Goal: Information Seeking & Learning: Learn about a topic

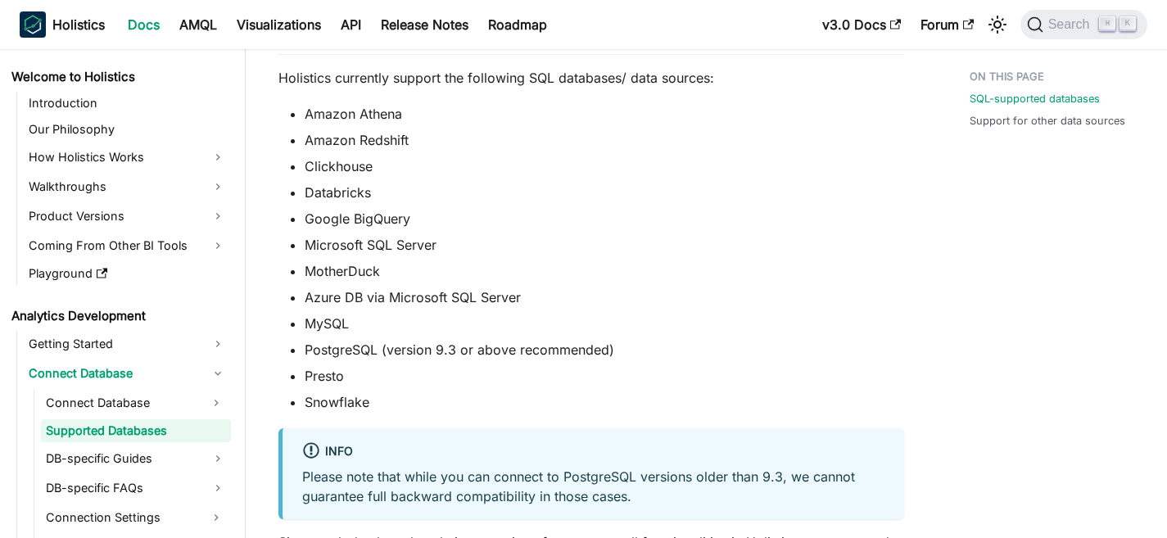
scroll to position [145, 0]
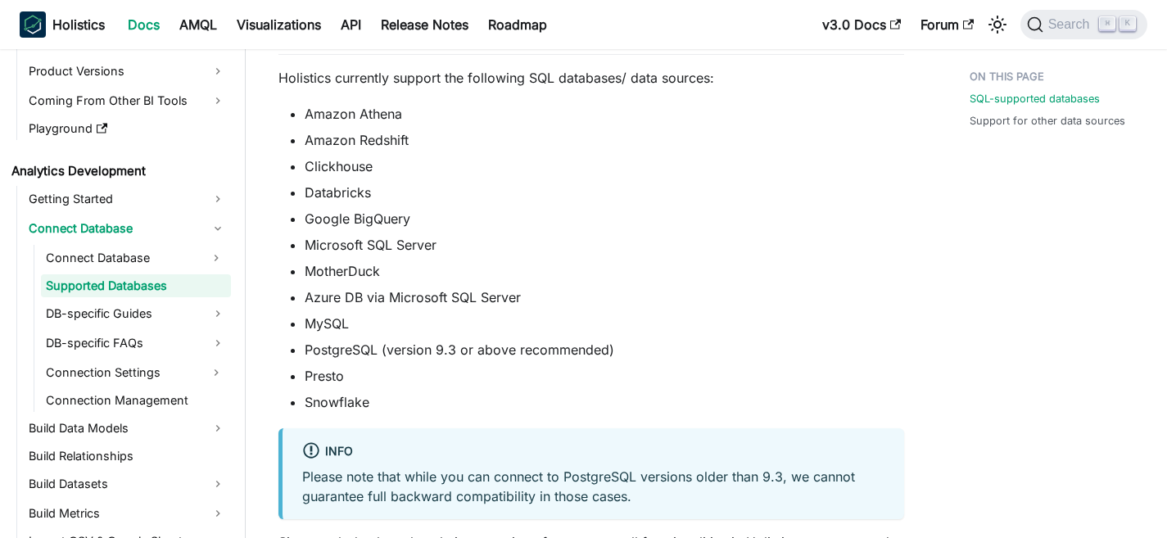
click at [549, 318] on li "MySQL" at bounding box center [604, 324] width 599 height 20
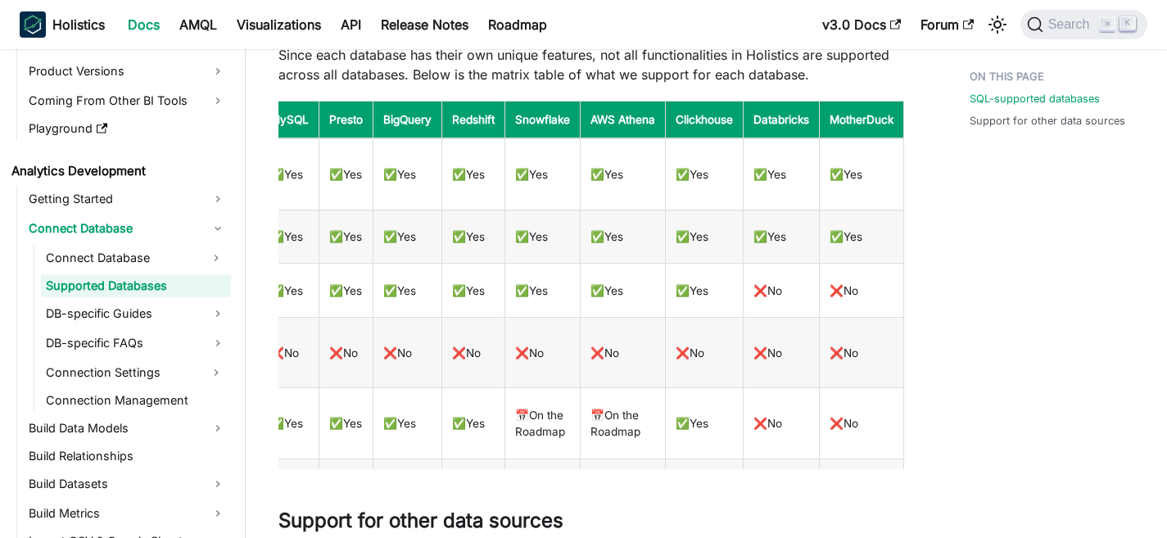
scroll to position [634, 0]
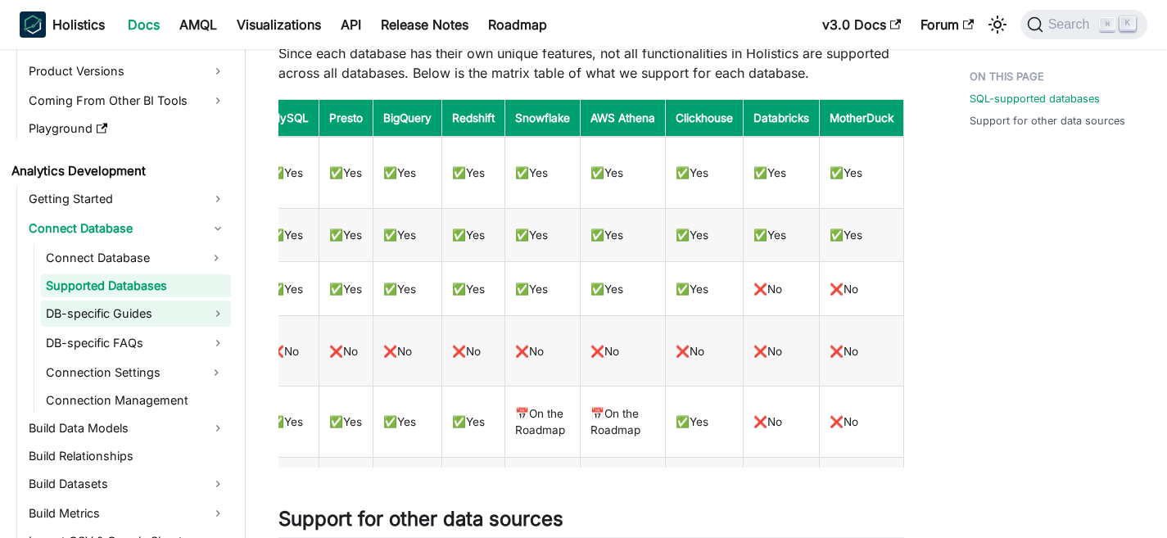
click at [119, 319] on link "DB-specific Guides" at bounding box center [136, 314] width 190 height 26
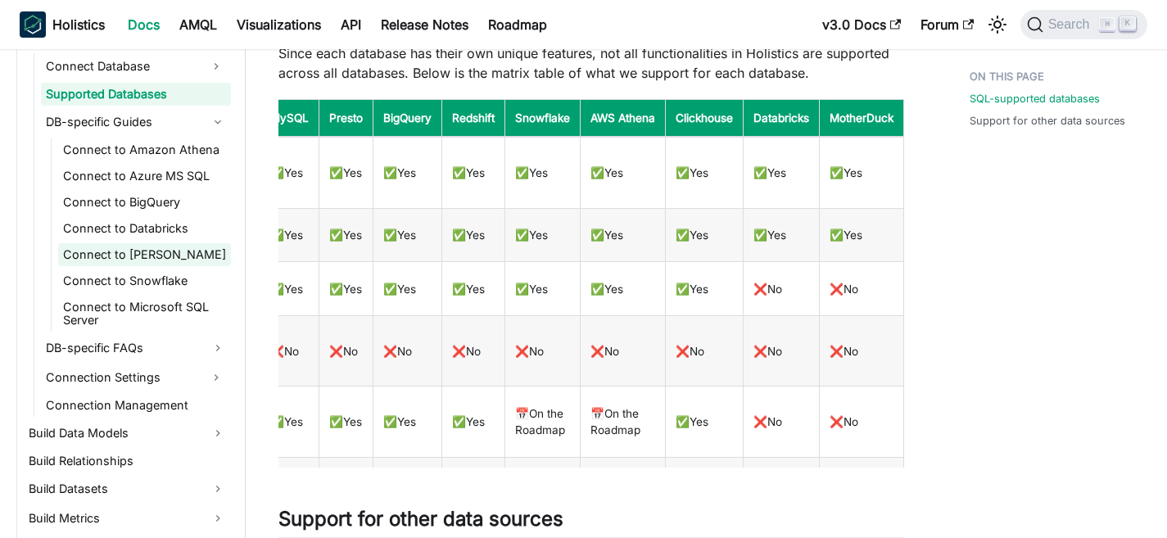
scroll to position [336, 0]
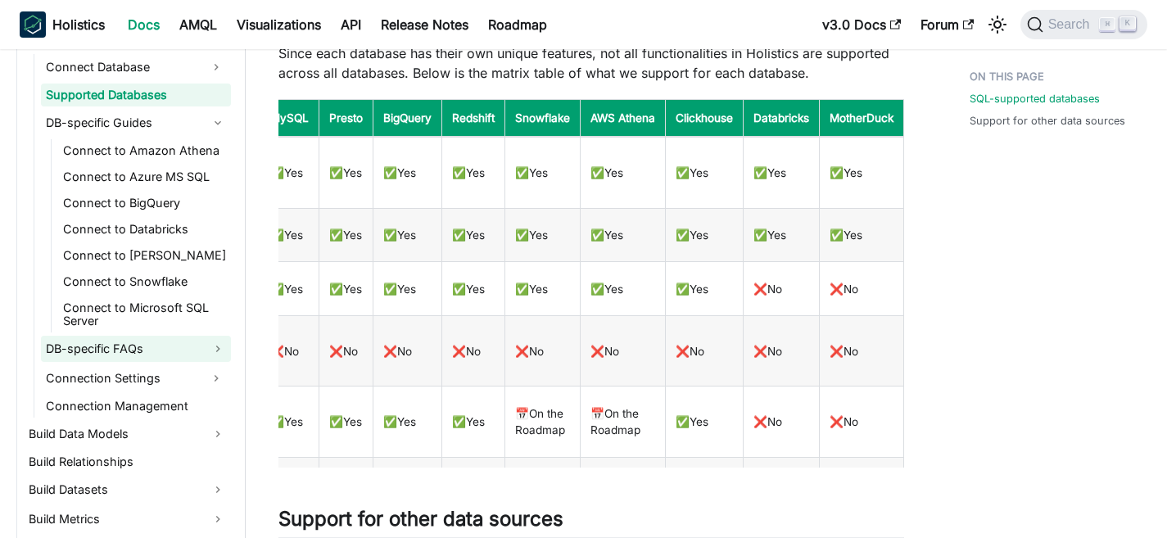
click at [152, 351] on link "DB-specific FAQs" at bounding box center [136, 349] width 190 height 26
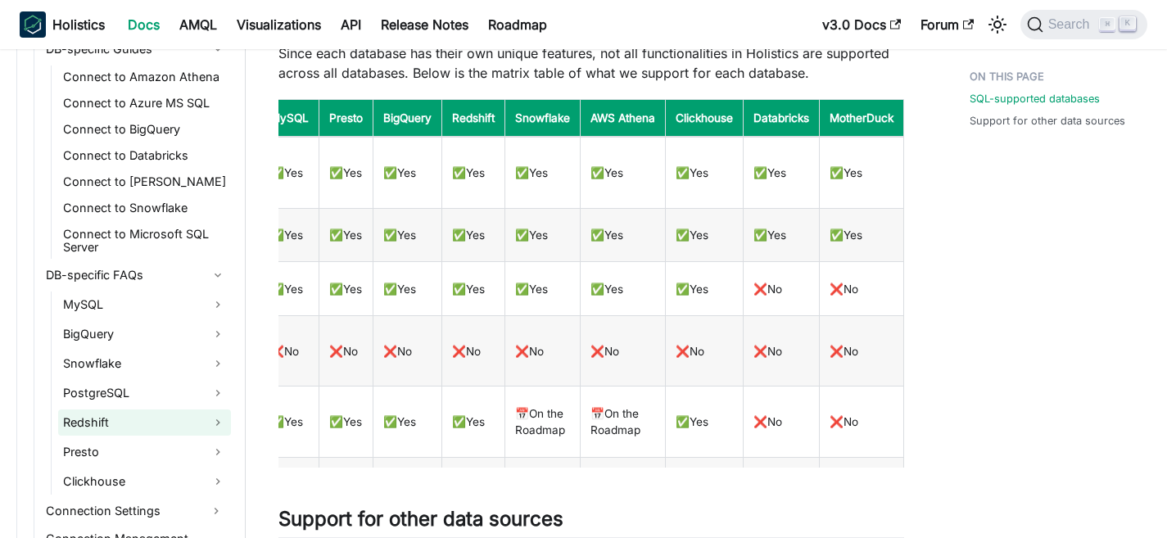
scroll to position [418, 0]
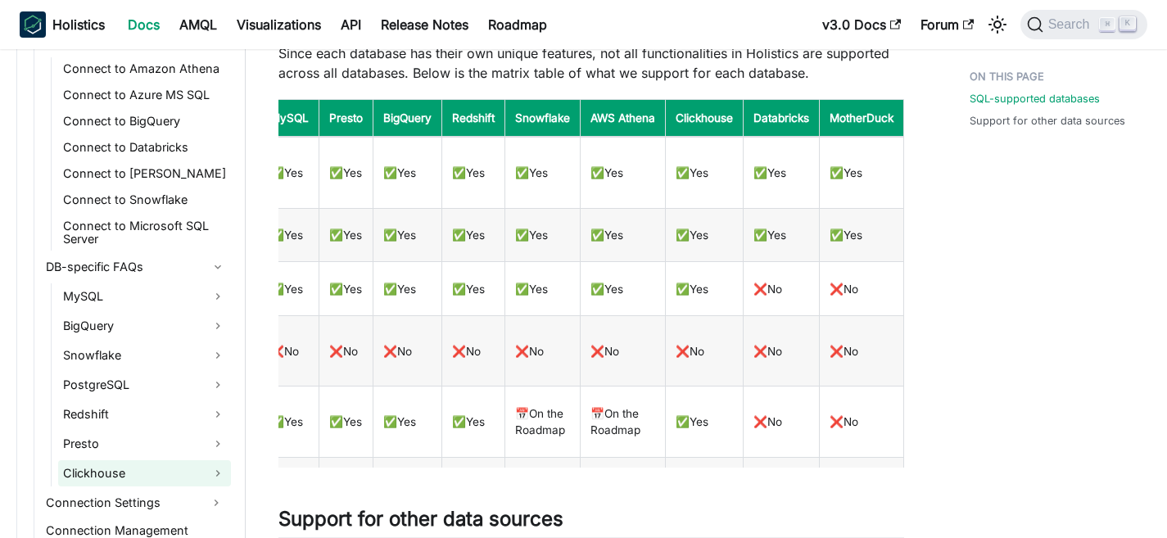
click at [121, 472] on link "Clickhouse" at bounding box center [144, 473] width 173 height 26
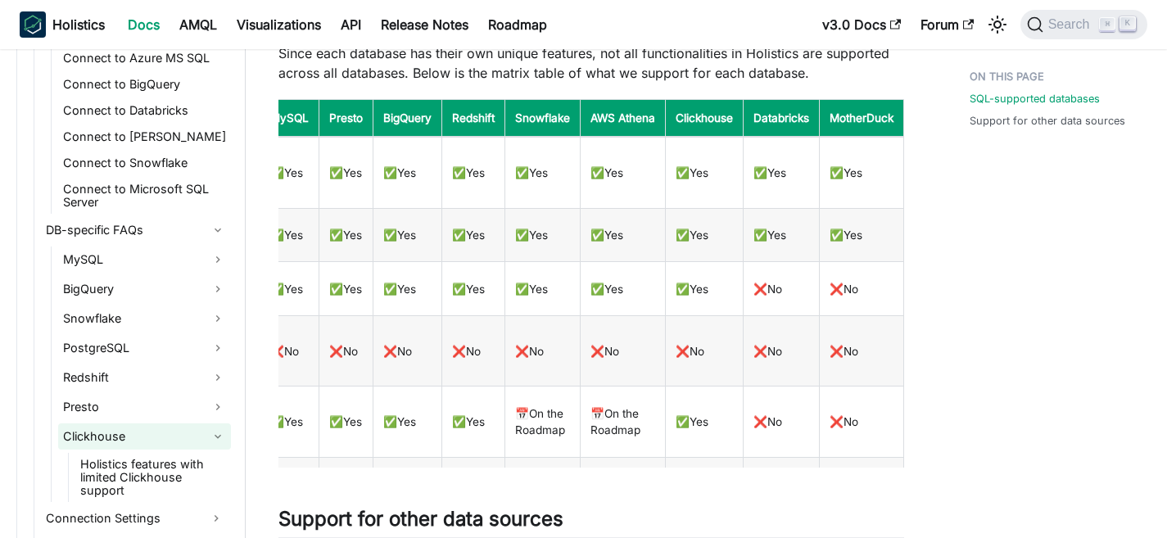
scroll to position [454, 0]
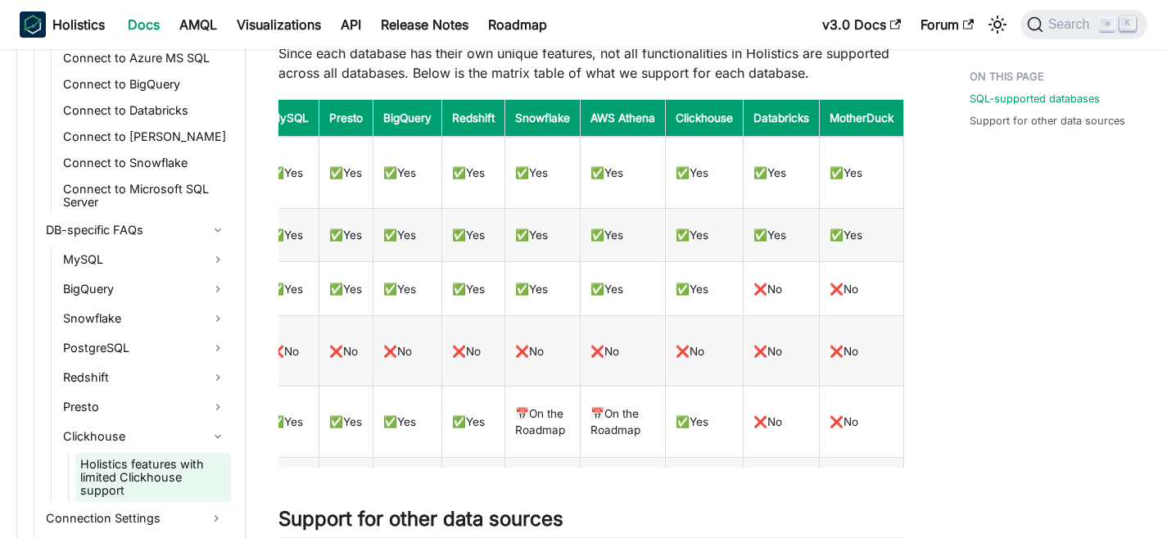
click at [131, 473] on link "Holistics features with limited Clickhouse support" at bounding box center [153, 477] width 156 height 49
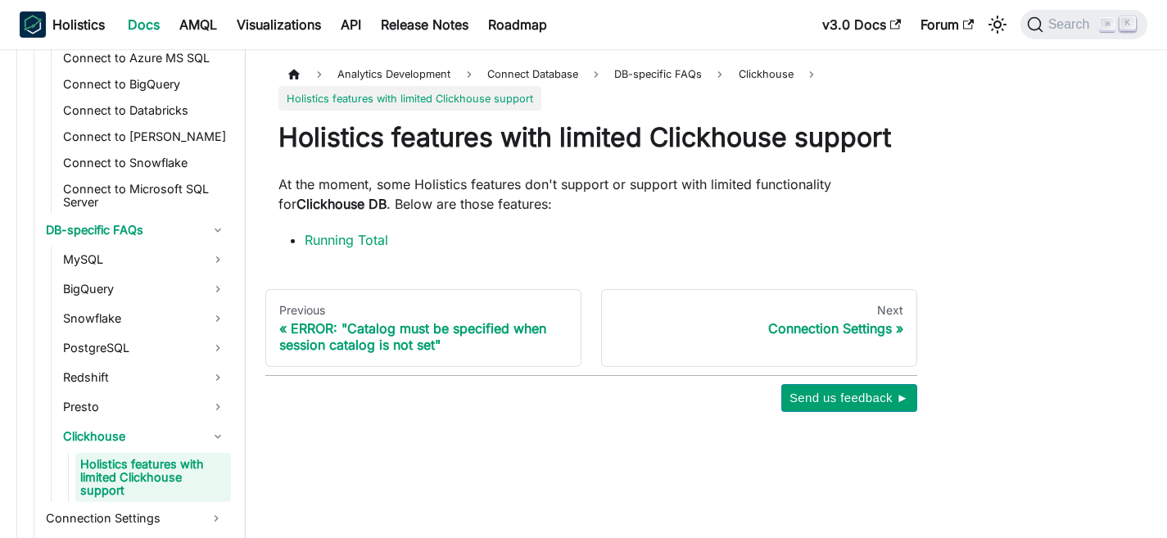
scroll to position [516, 0]
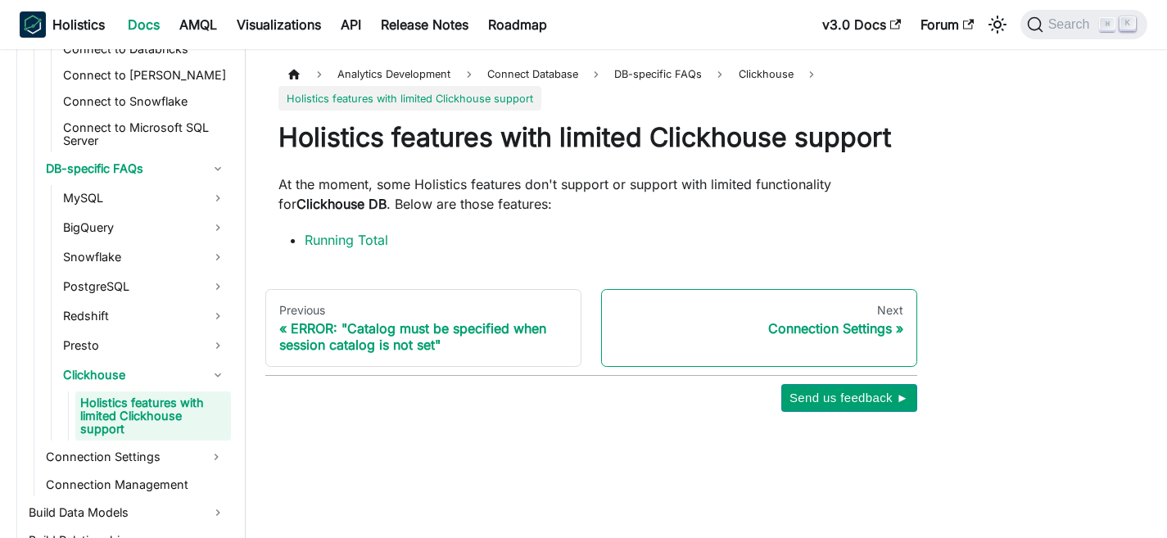
click at [856, 320] on div "Connection Settings" at bounding box center [759, 328] width 288 height 16
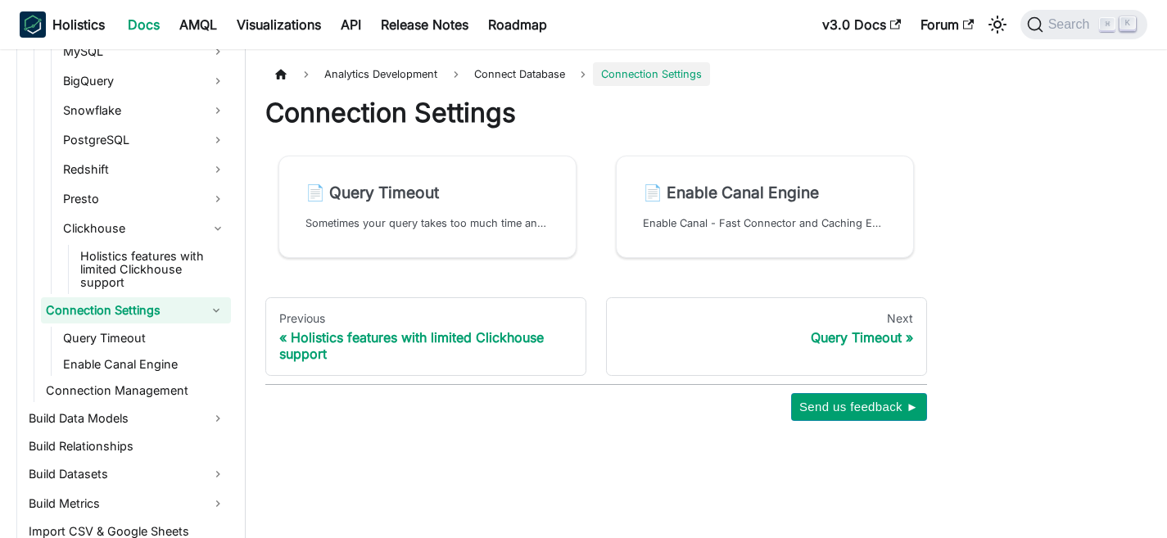
scroll to position [665, 0]
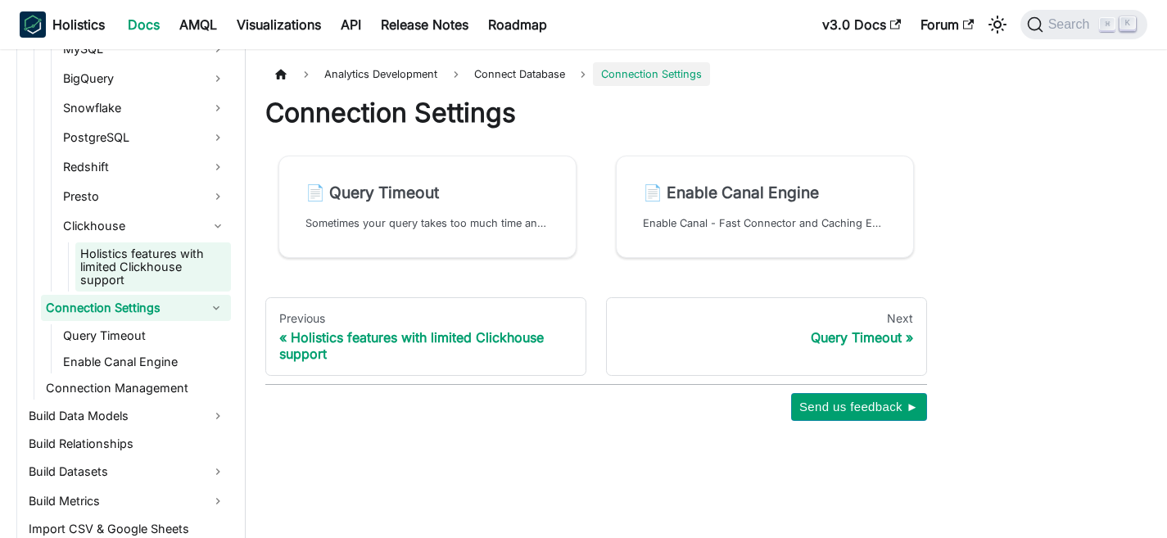
click at [142, 264] on link "Holistics features with limited Clickhouse support" at bounding box center [153, 266] width 156 height 49
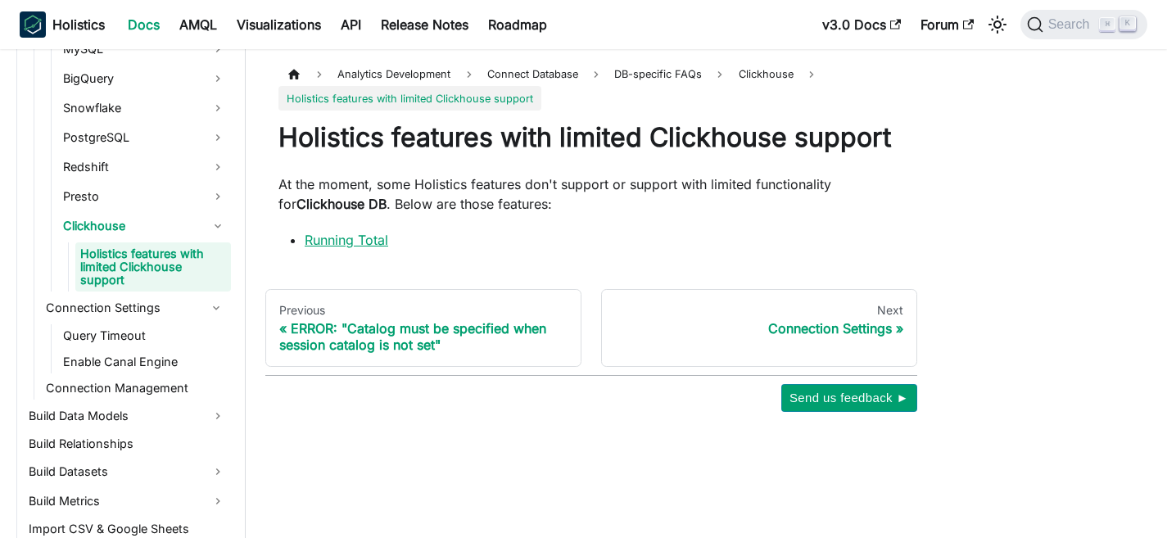
click at [368, 239] on link "Running Total" at bounding box center [347, 240] width 84 height 16
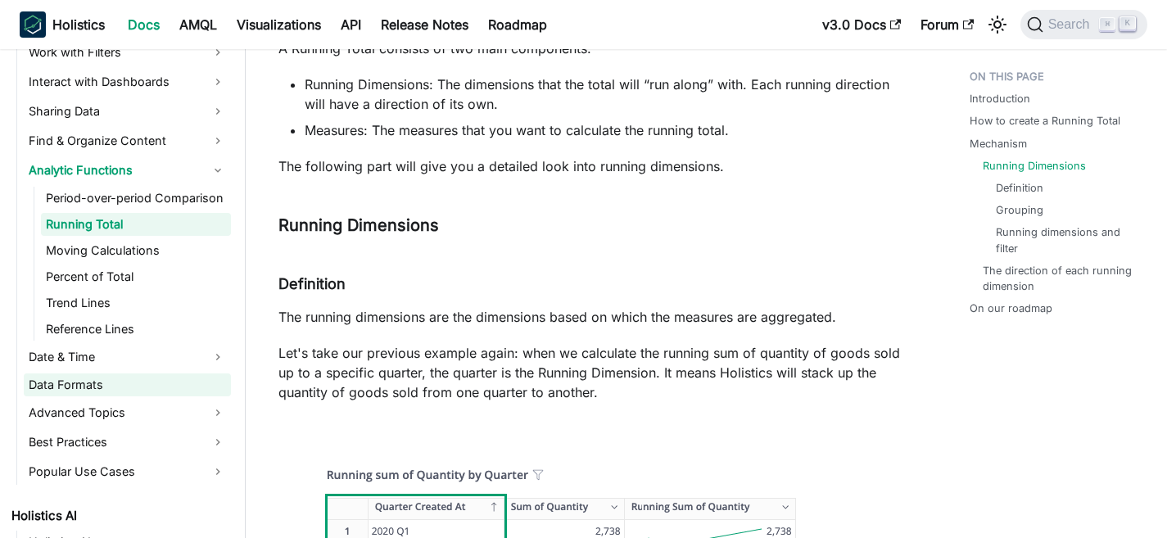
scroll to position [1427, 0]
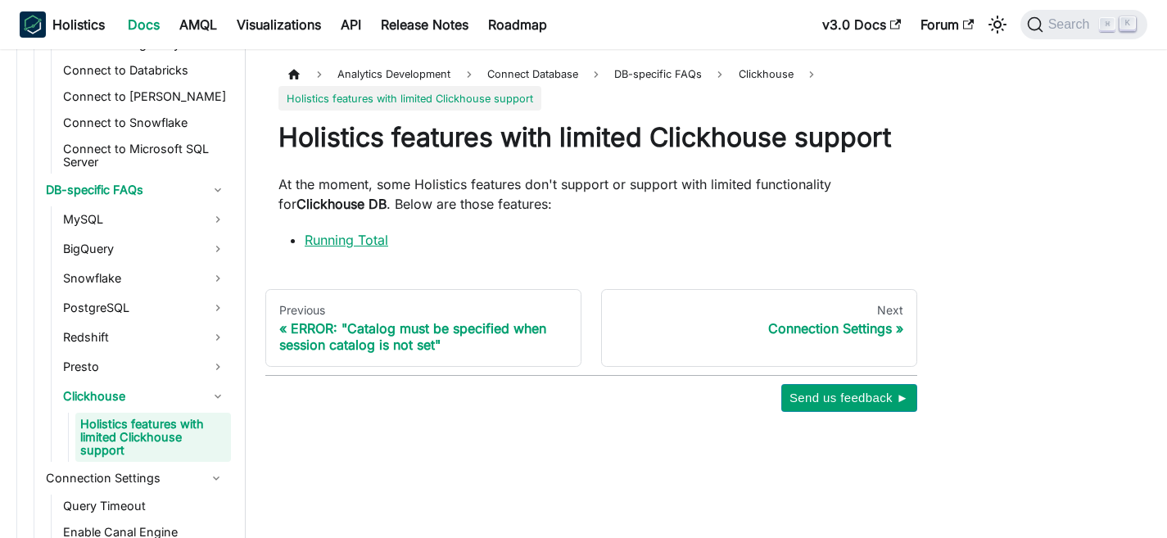
click at [373, 243] on link "Running Total" at bounding box center [347, 240] width 84 height 16
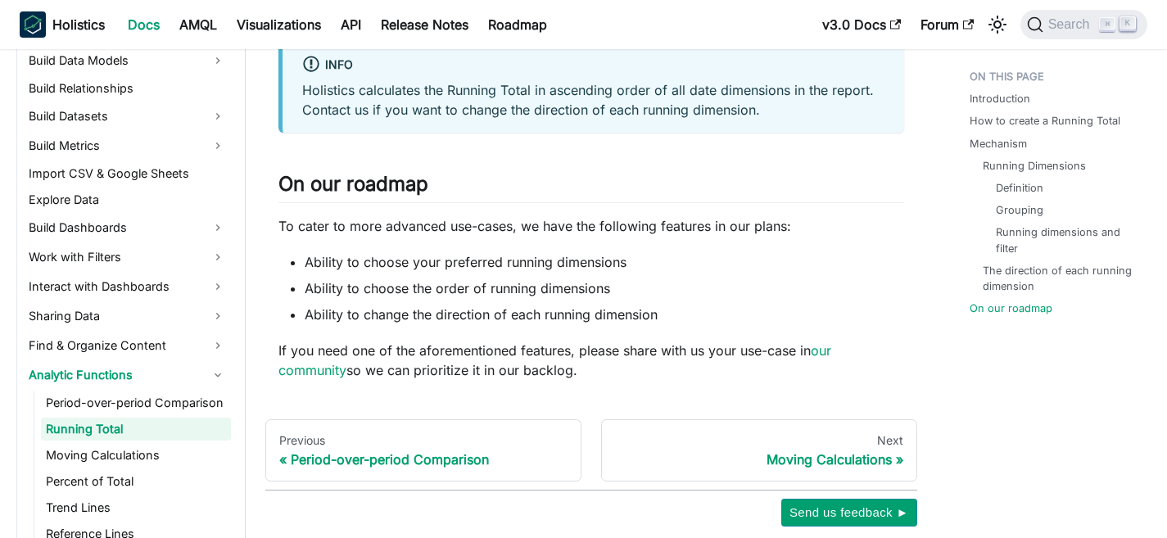
scroll to position [3640, 0]
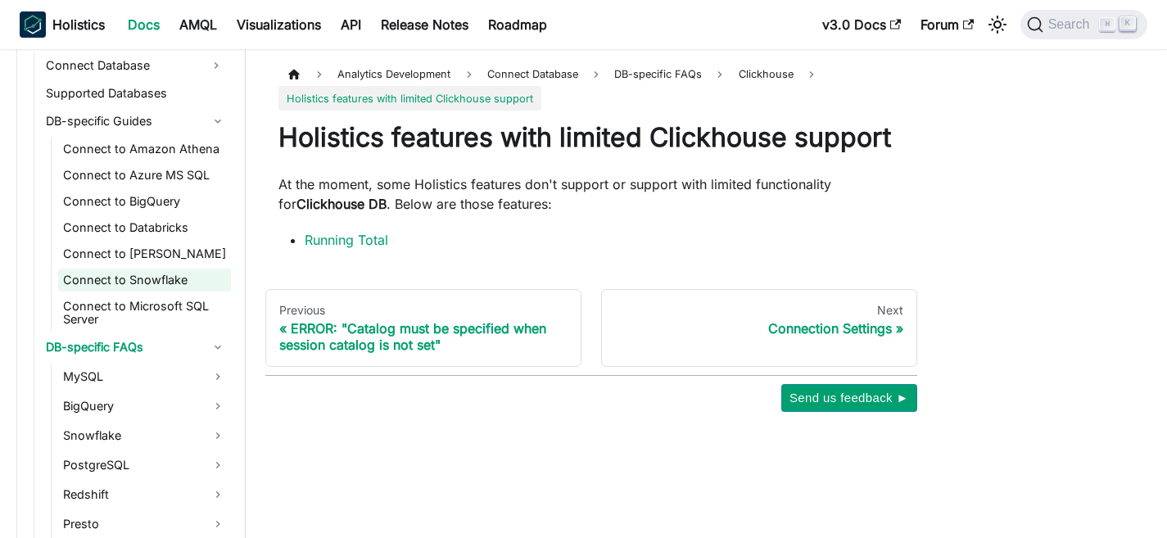
scroll to position [310, 0]
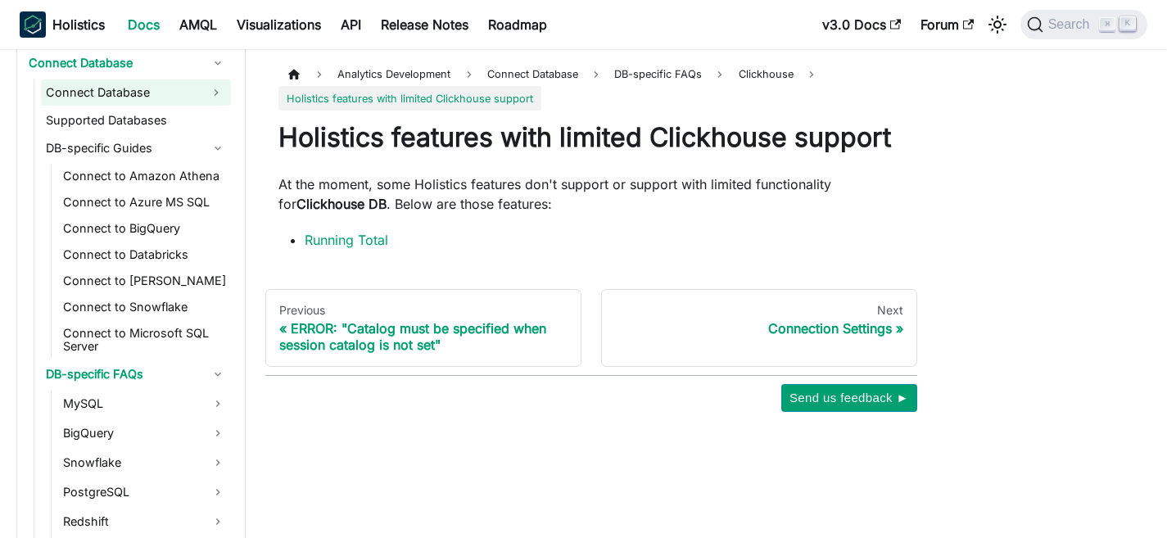
click at [119, 92] on link "Connect Database" at bounding box center [121, 92] width 161 height 26
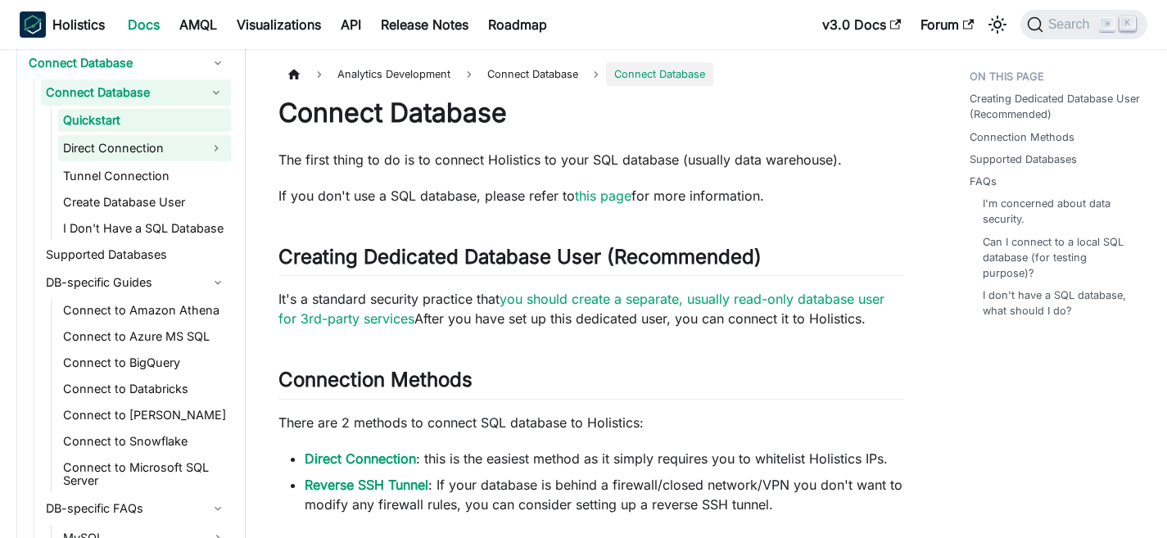
click at [111, 148] on link "Direct Connection" at bounding box center [129, 148] width 143 height 26
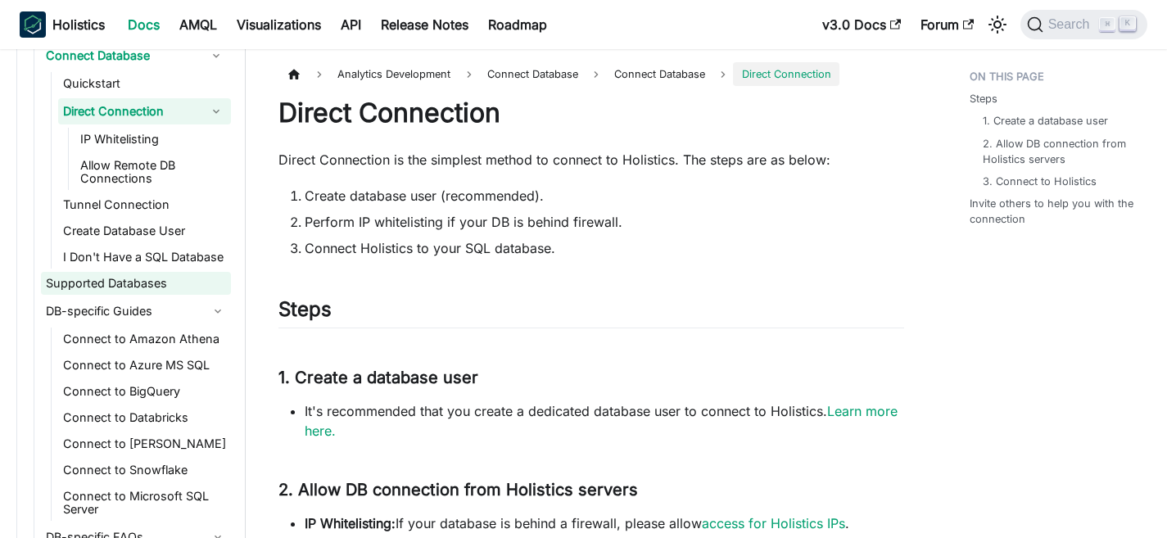
scroll to position [348, 0]
click at [115, 273] on link "Supported Databases" at bounding box center [136, 282] width 190 height 23
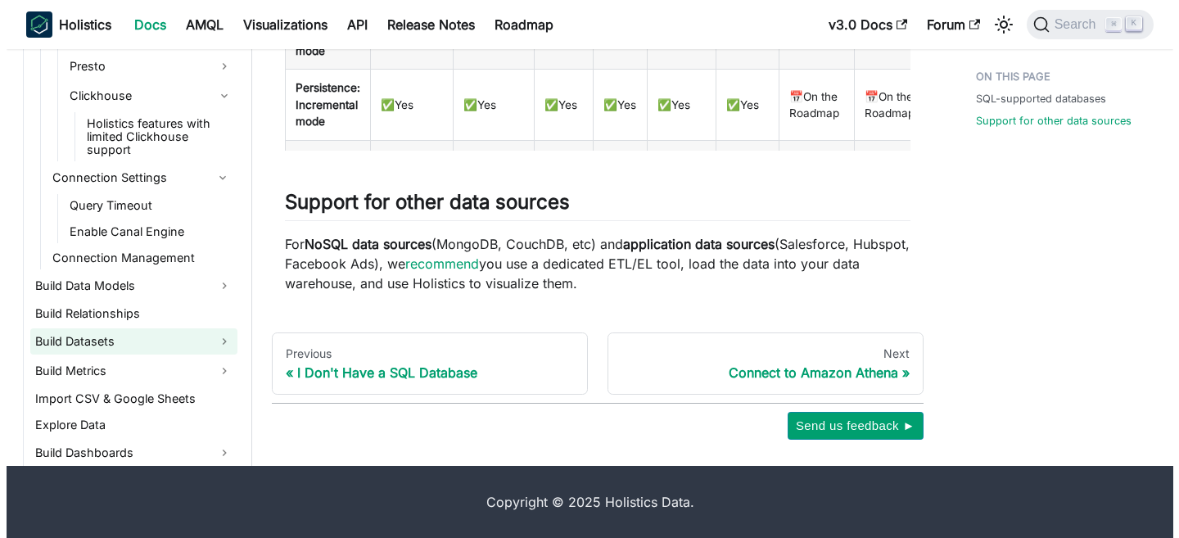
scroll to position [1088, 0]
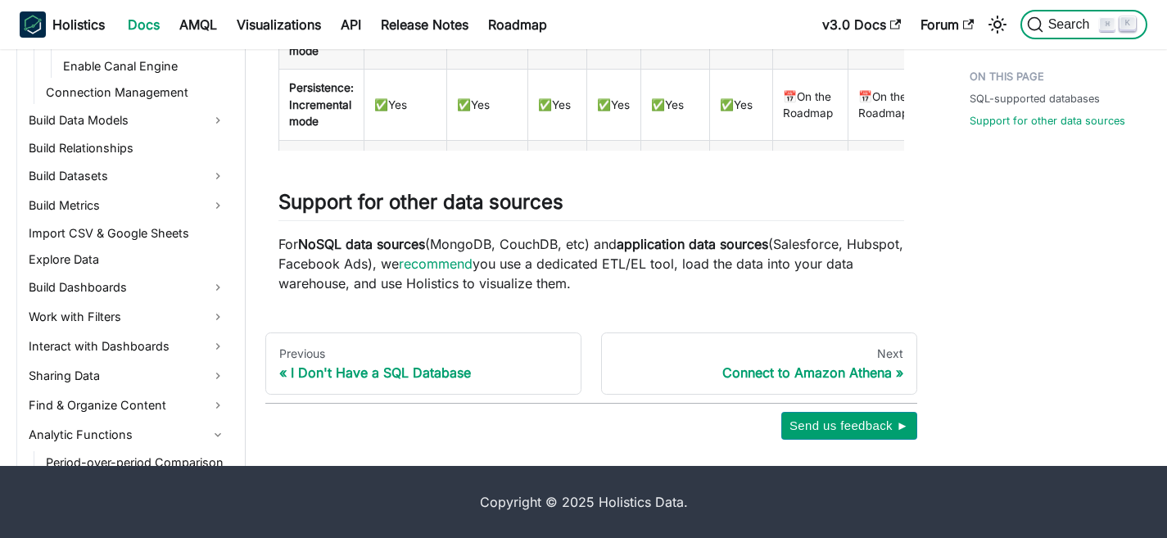
click at [1070, 29] on span "Search" at bounding box center [1071, 24] width 57 height 15
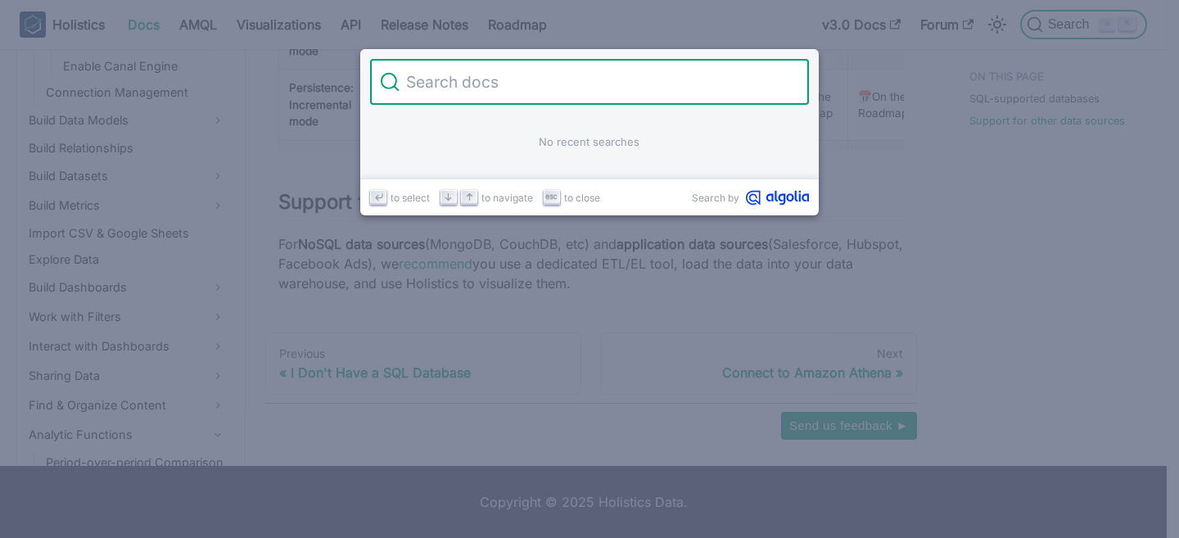
type input "clickhouse"
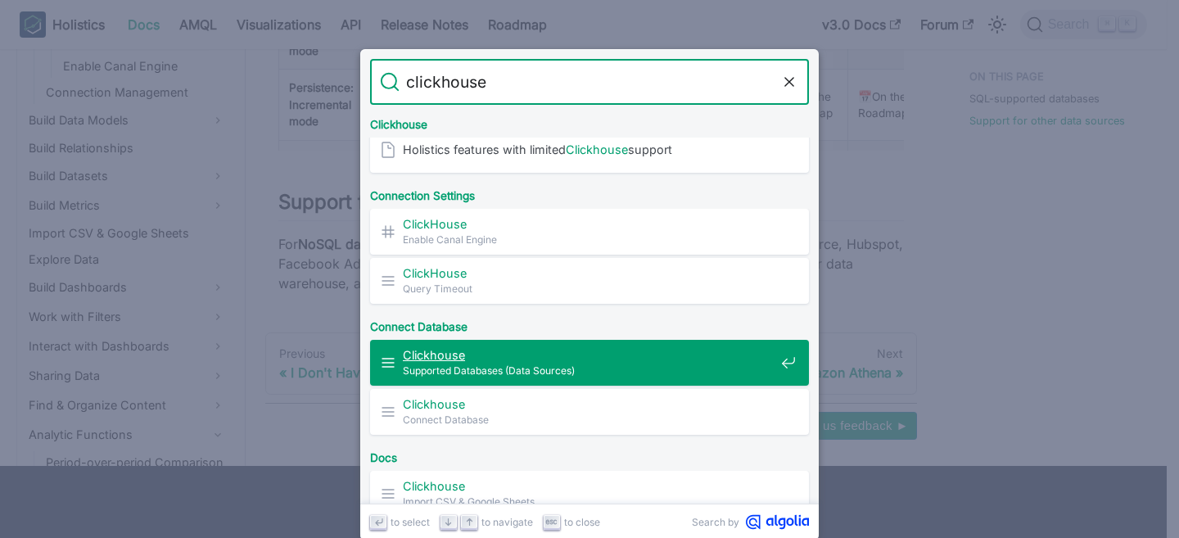
scroll to position [14, 0]
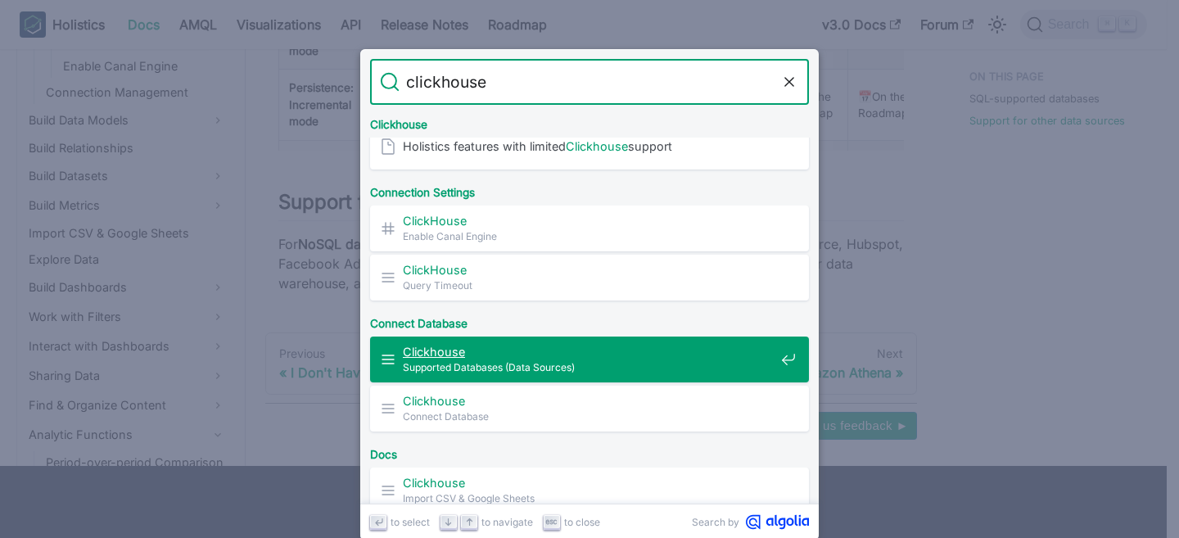
click at [481, 365] on span "Supported Databases (Data Sources)" at bounding box center [589, 367] width 372 height 16
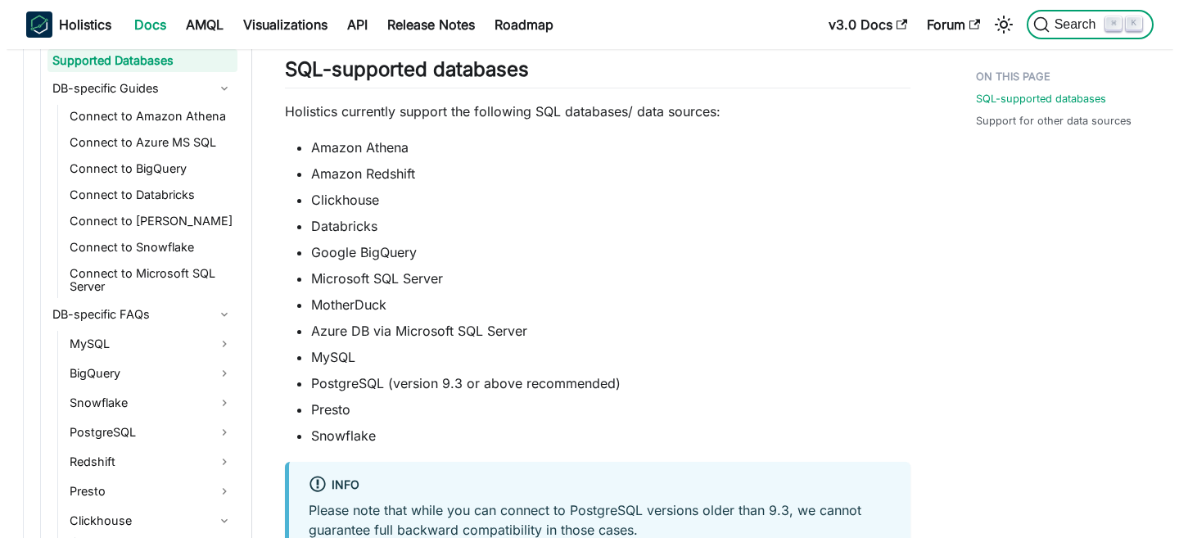
scroll to position [570, 0]
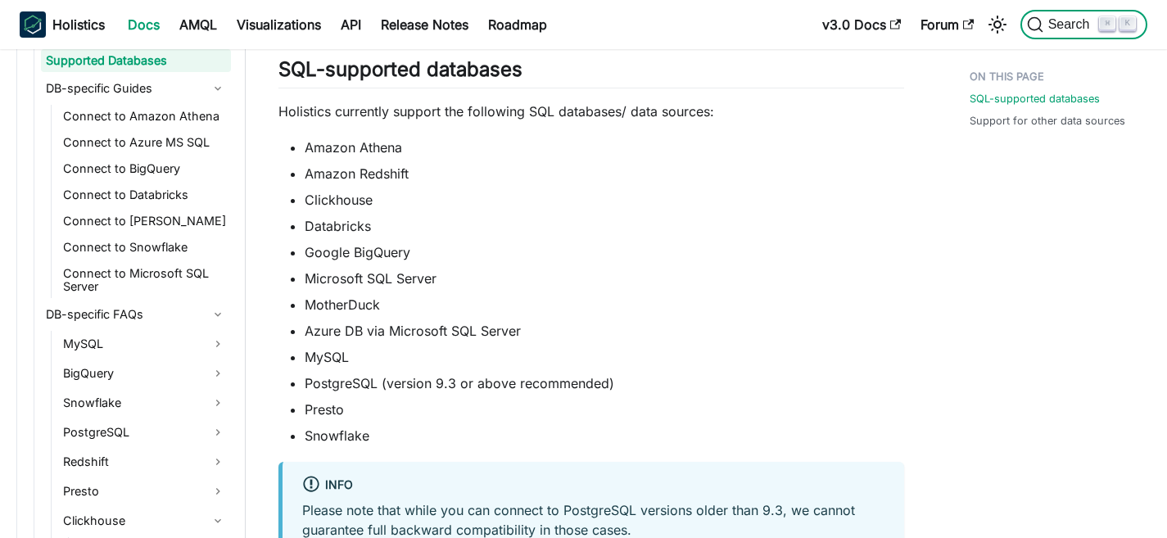
click at [1067, 23] on span "Search" at bounding box center [1071, 24] width 57 height 15
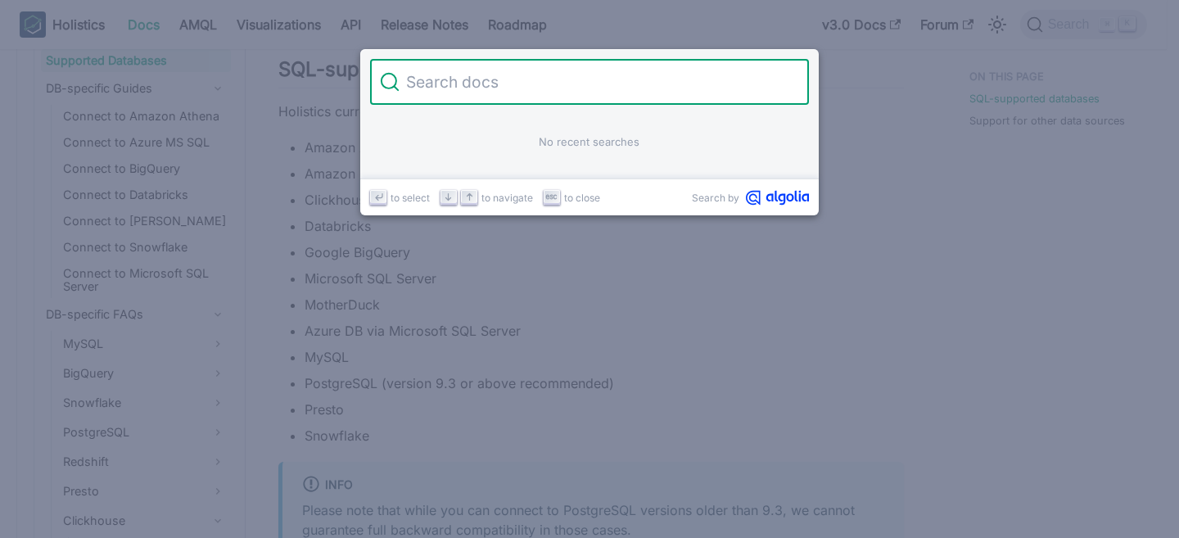
type input "clickhouse"
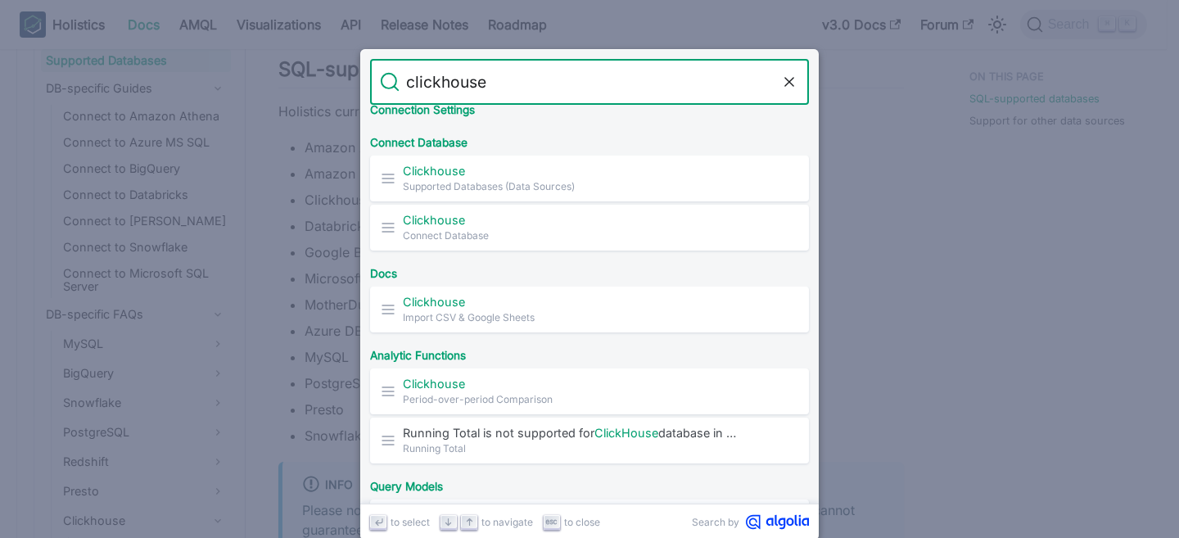
scroll to position [192, 0]
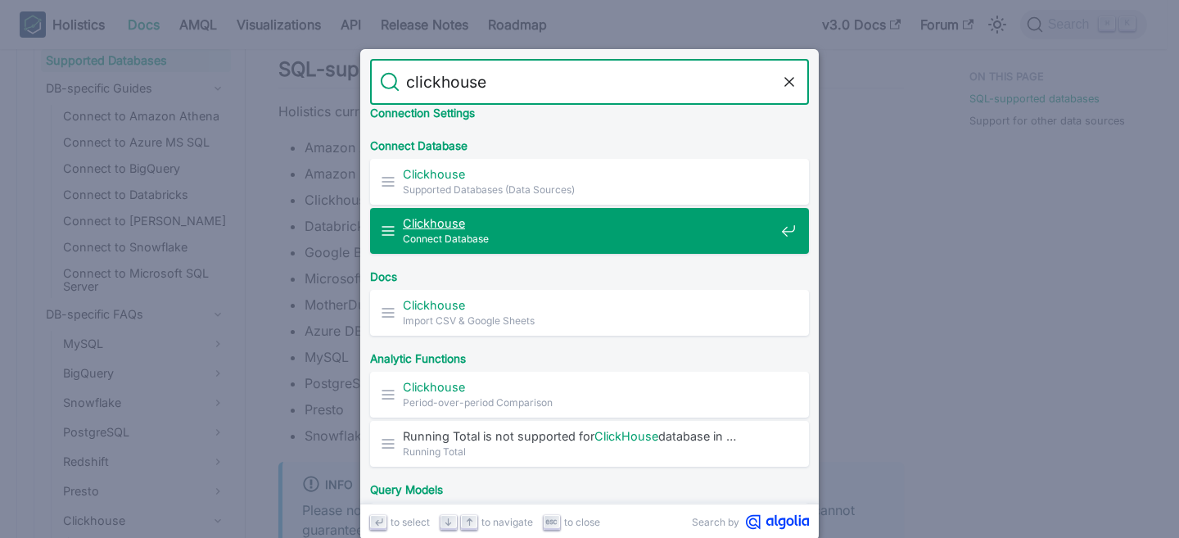
click at [490, 234] on span "Connect Database" at bounding box center [589, 239] width 372 height 16
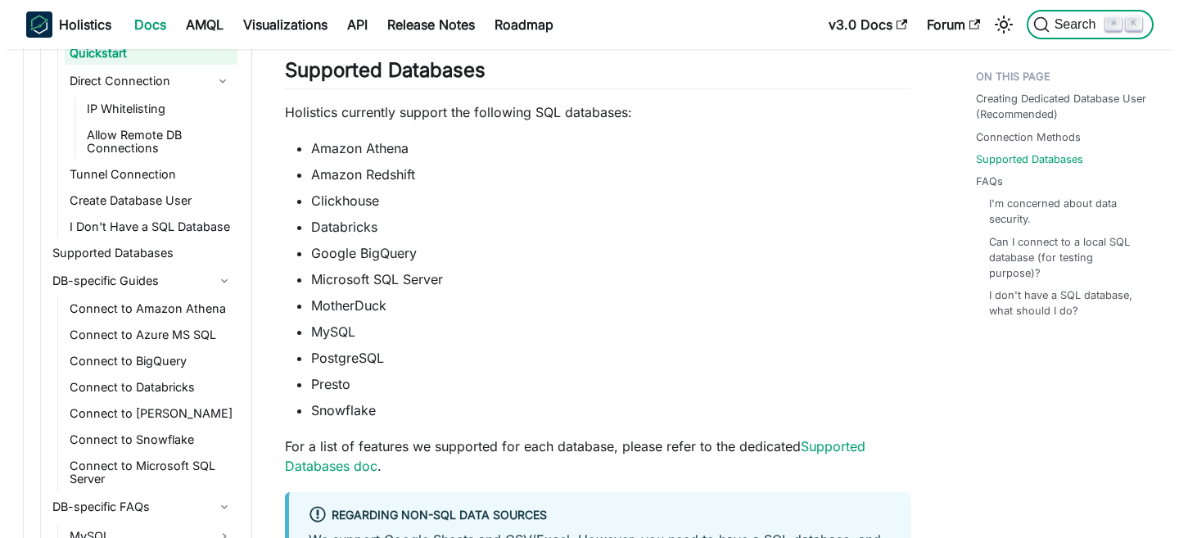
scroll to position [370, 0]
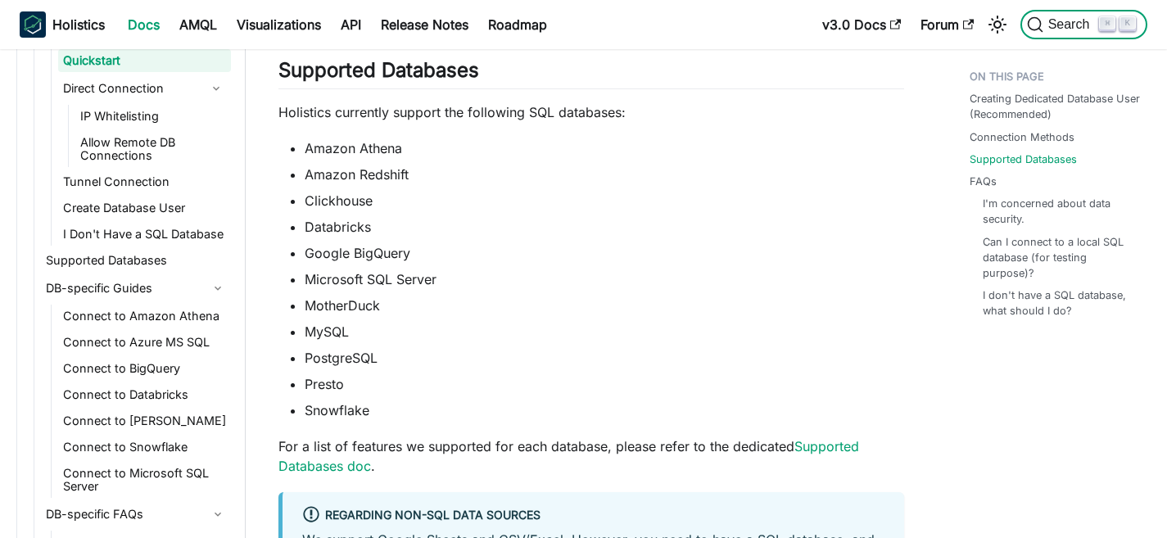
click at [1047, 28] on span "Search" at bounding box center [1071, 24] width 57 height 15
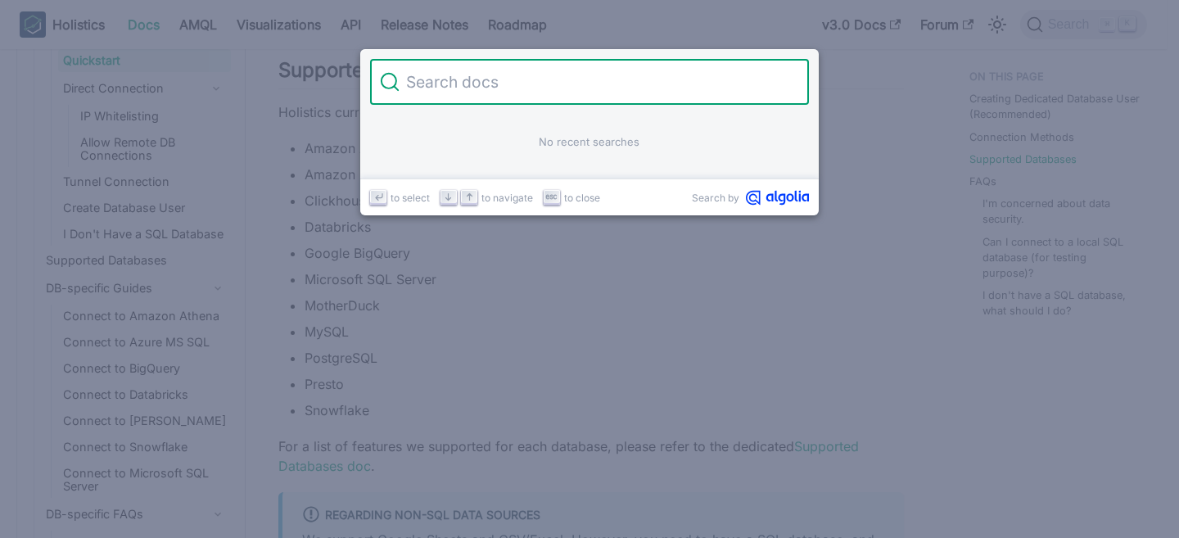
type input "clickhouse"
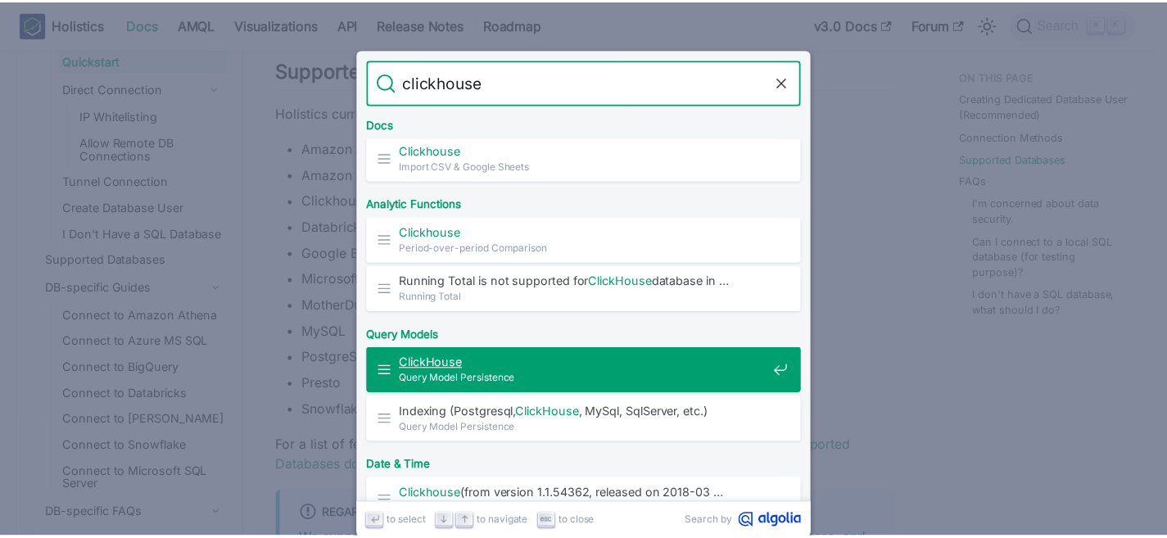
scroll to position [436, 0]
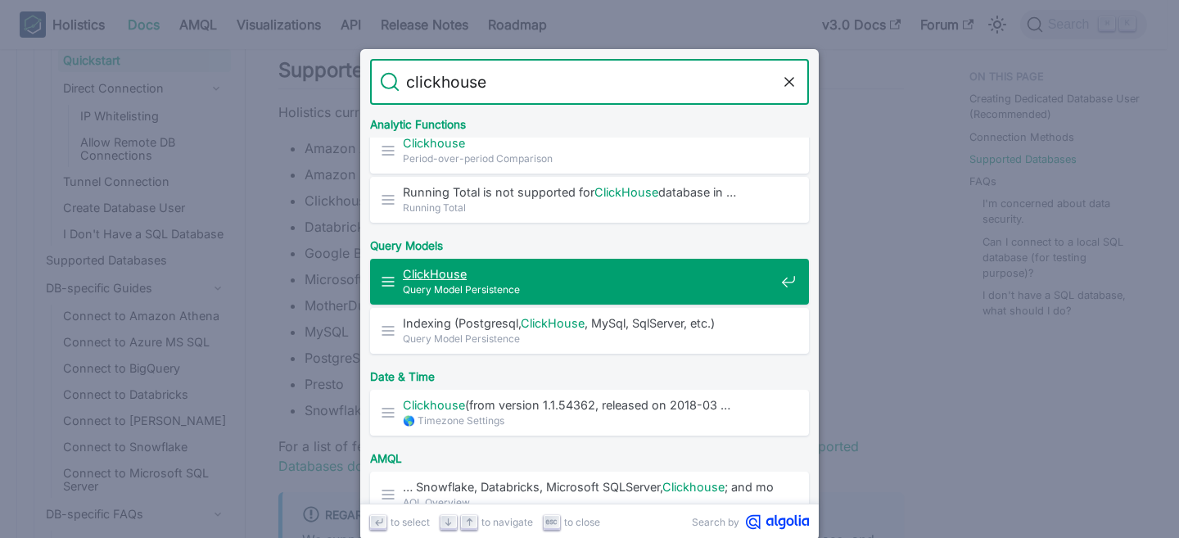
click at [450, 276] on mark "ClickHouse" at bounding box center [435, 274] width 64 height 14
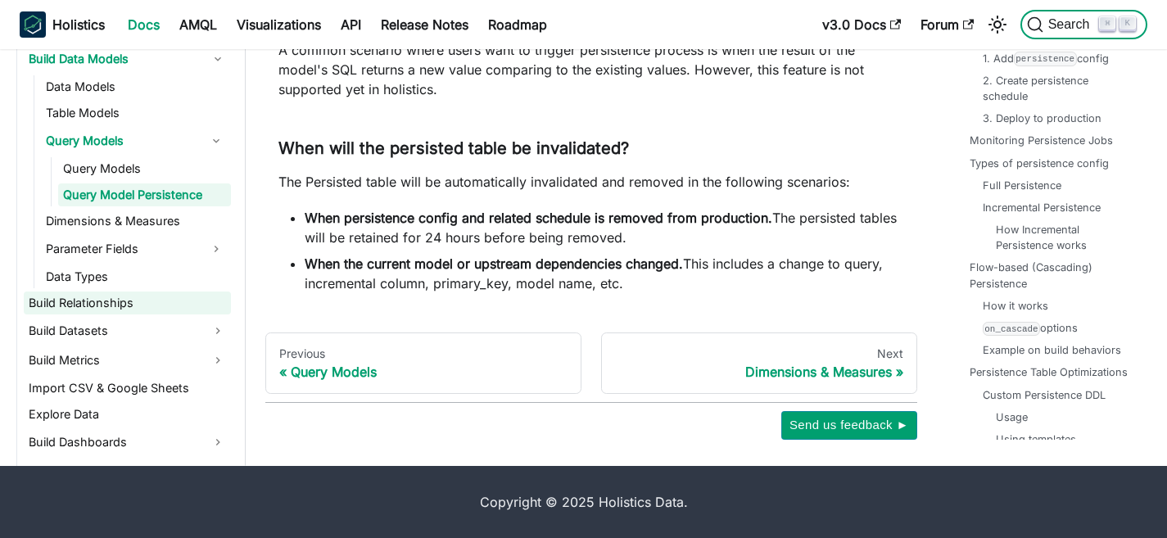
scroll to position [1149, 0]
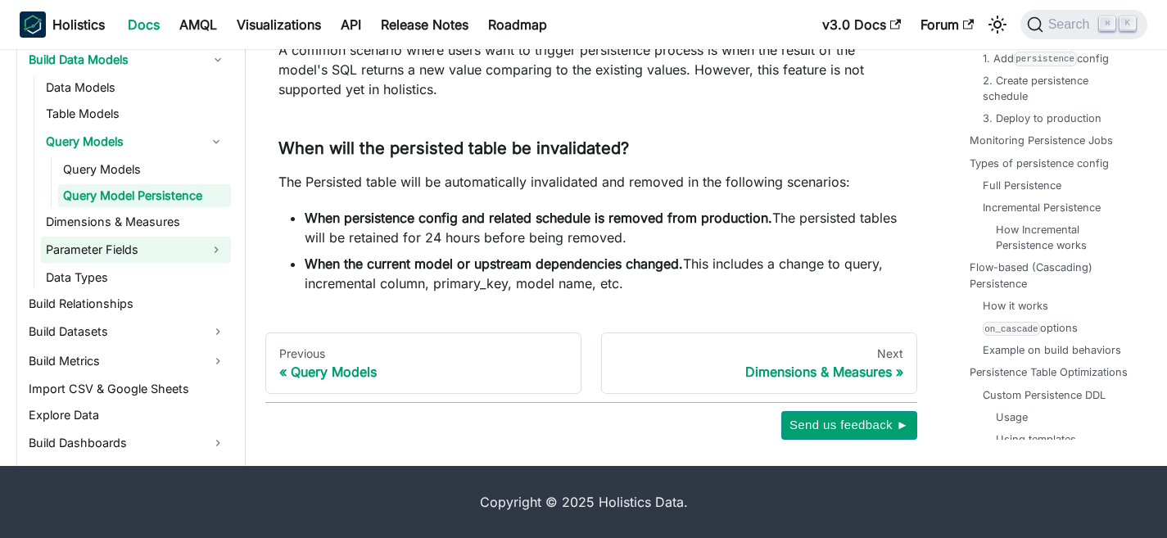
click at [114, 249] on link "Parameter Fields" at bounding box center [121, 250] width 161 height 26
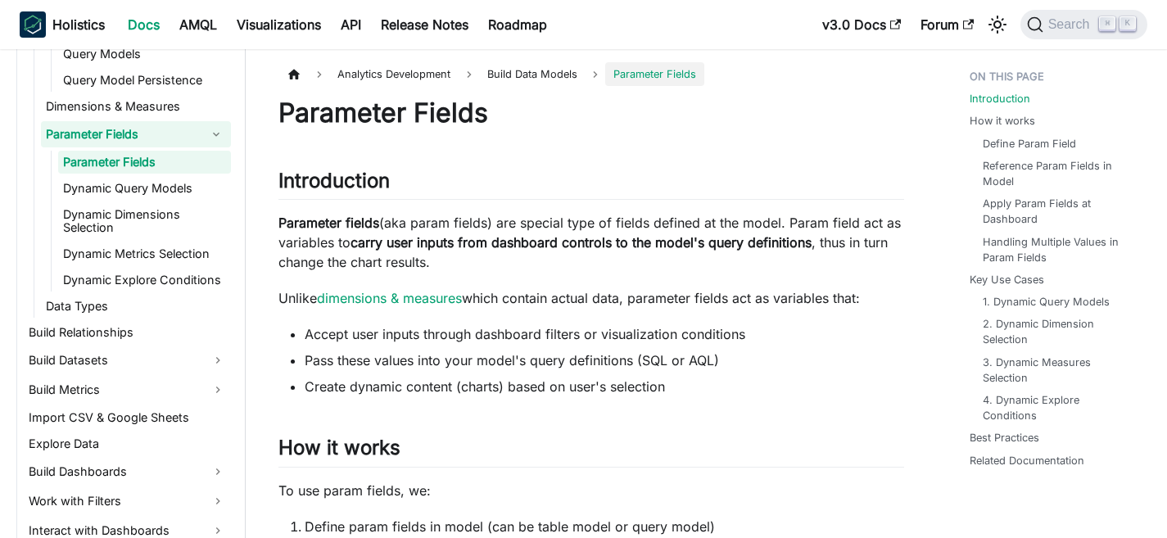
scroll to position [1478, 0]
